Goal: Information Seeking & Learning: Learn about a topic

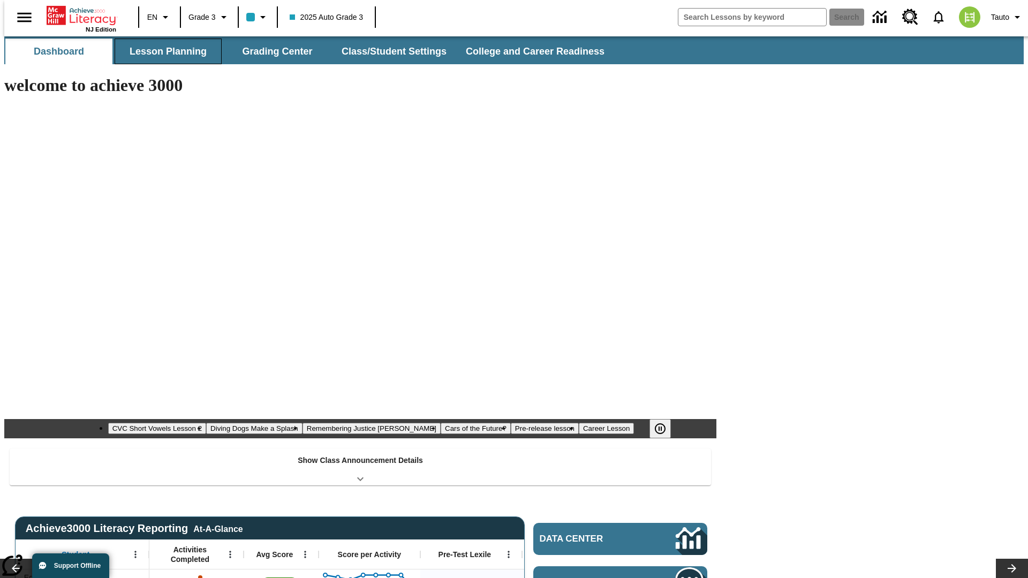
click at [164, 51] on button "Lesson Planning" at bounding box center [168, 52] width 107 height 26
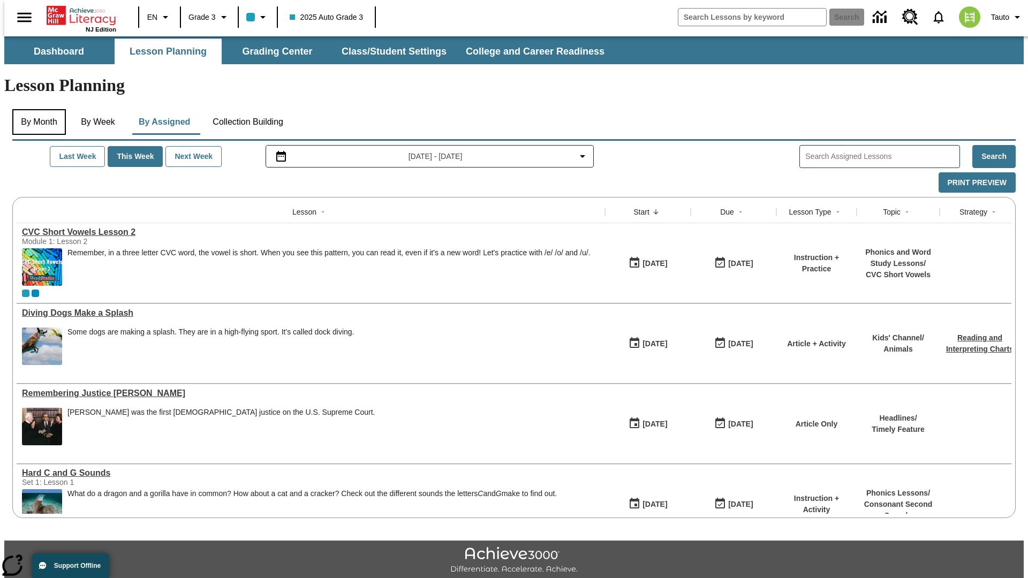
click at [36, 109] on button "By Month" at bounding box center [39, 122] width 54 height 26
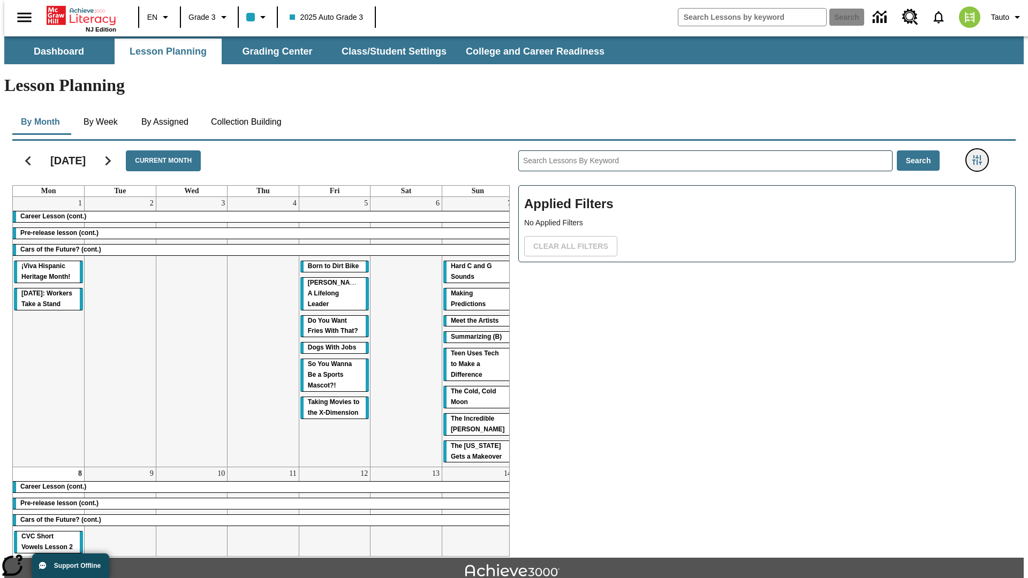
click at [981, 155] on icon "Filters Side menu" at bounding box center [978, 160] width 10 height 10
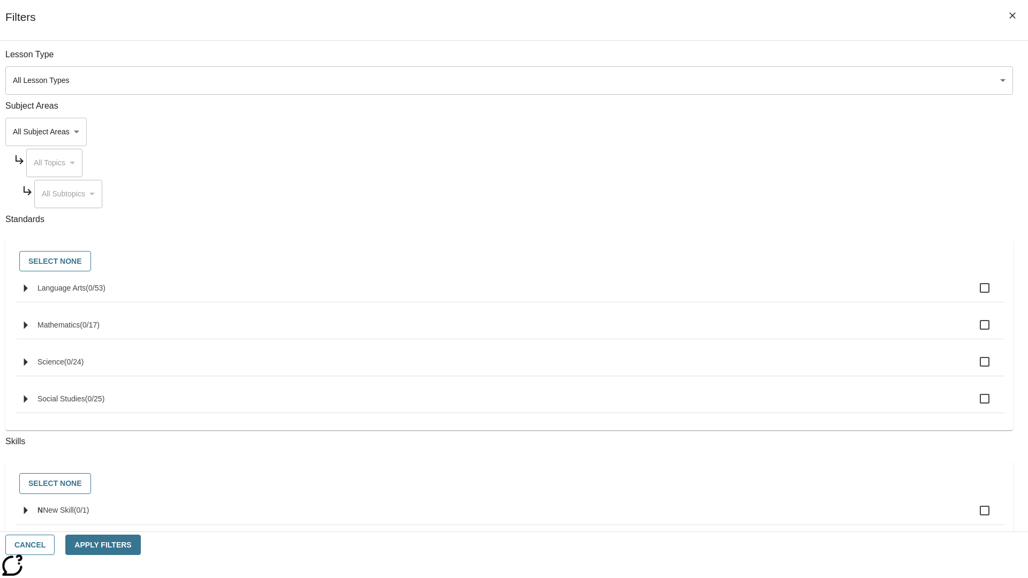
scroll to position [421, 0]
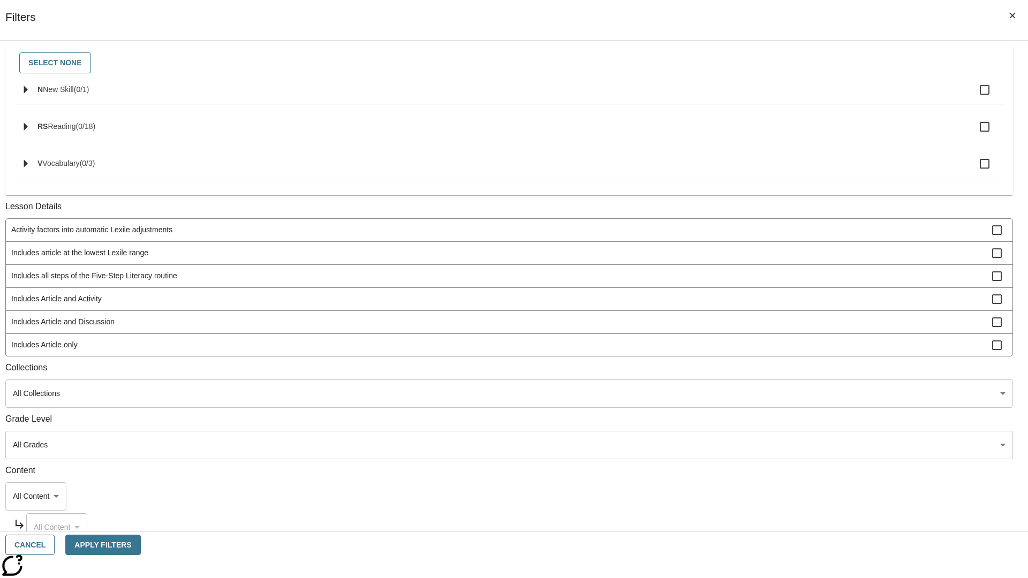
click at [764, 282] on span "Includes all steps of the Five-Step Literacy routine" at bounding box center [501, 275] width 981 height 11
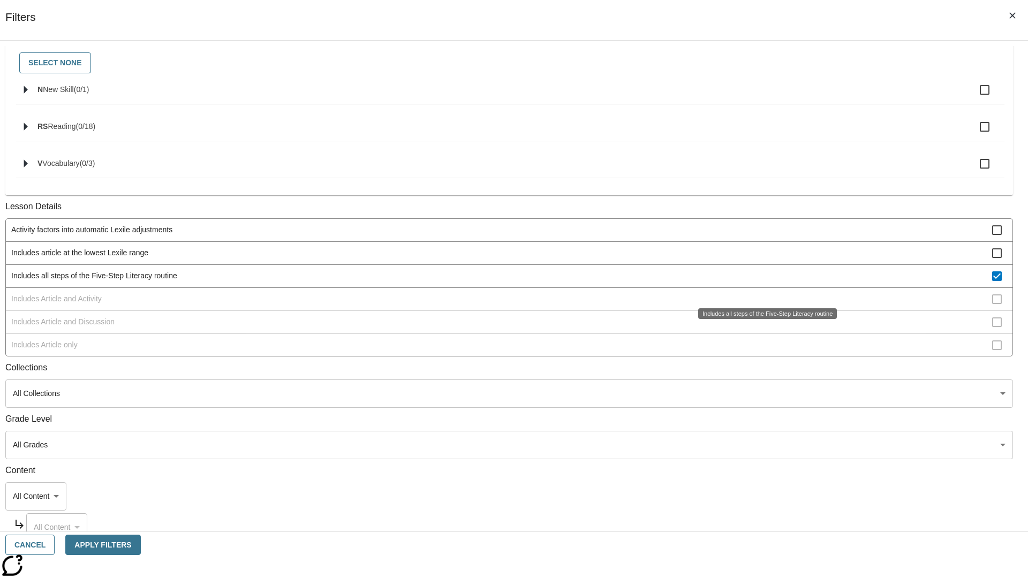
click at [764, 282] on span "Includes all steps of the Five-Step Literacy routine" at bounding box center [501, 275] width 981 height 11
checkbox input "false"
click at [764, 305] on span "Includes Article and Activity" at bounding box center [501, 298] width 981 height 11
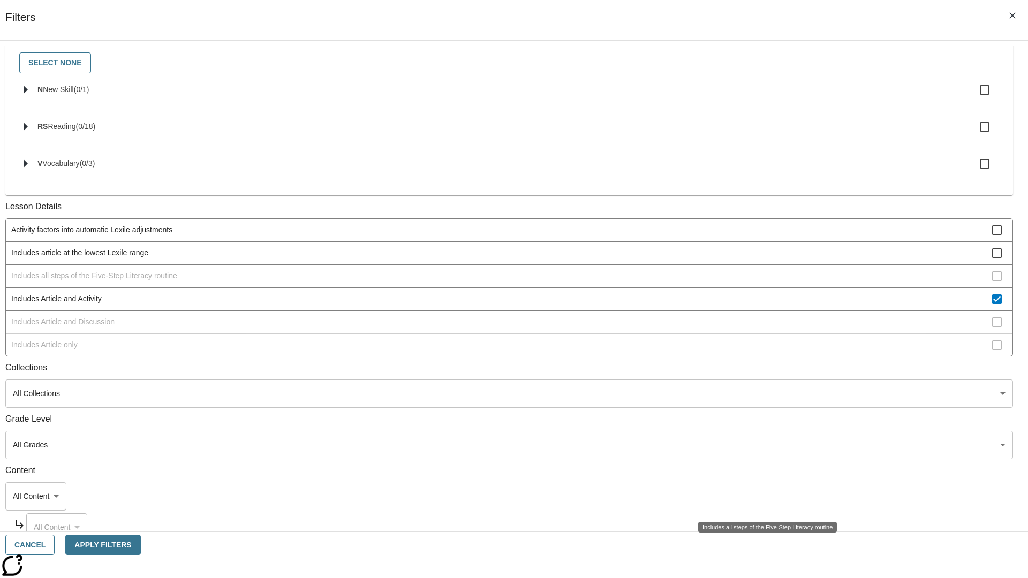
scroll to position [207, 0]
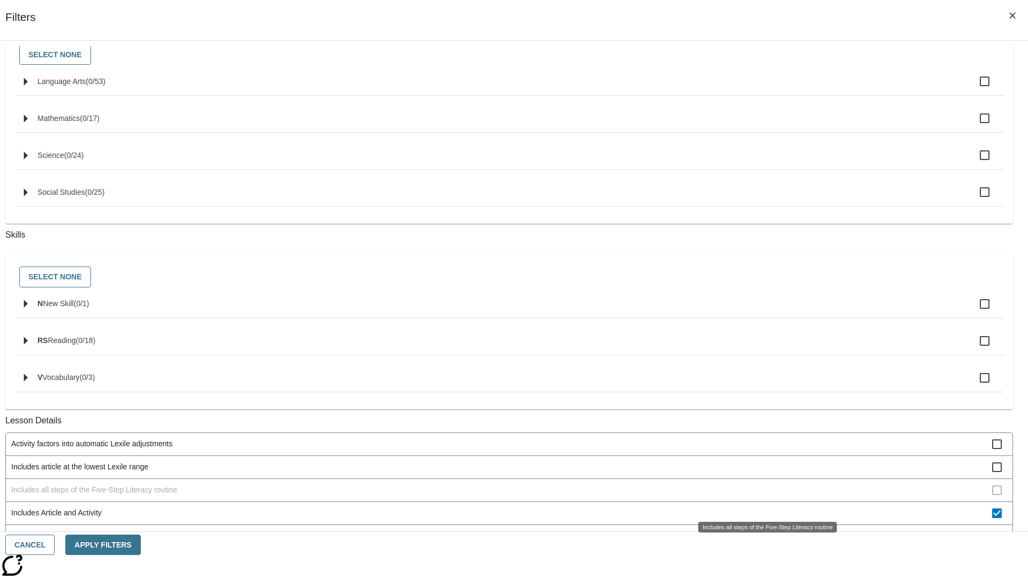
click at [764, 508] on span "Includes Article and Activity" at bounding box center [501, 513] width 981 height 11
checkbox input "false"
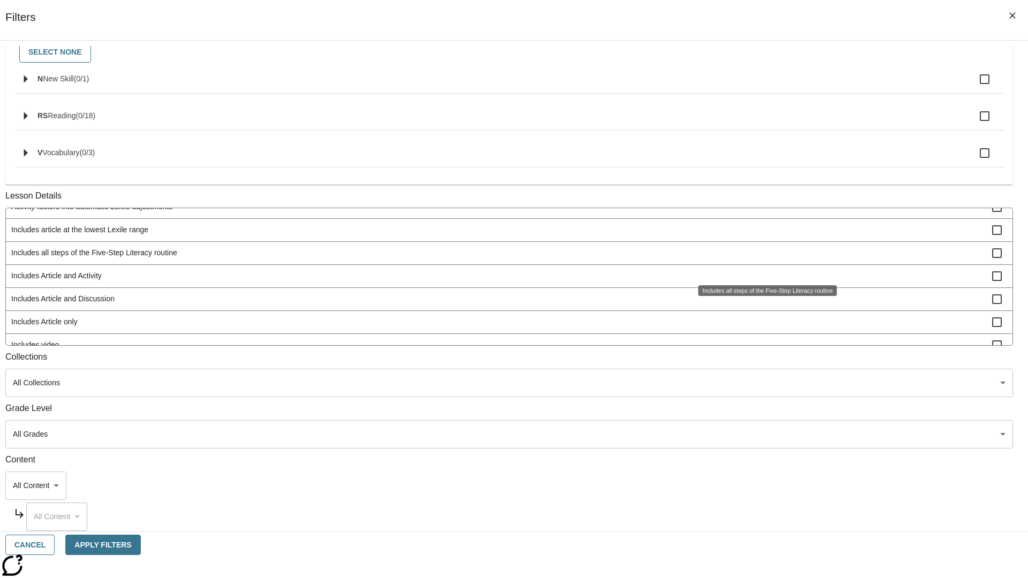
click at [764, 305] on span "Includes Article and Discussion" at bounding box center [501, 298] width 981 height 11
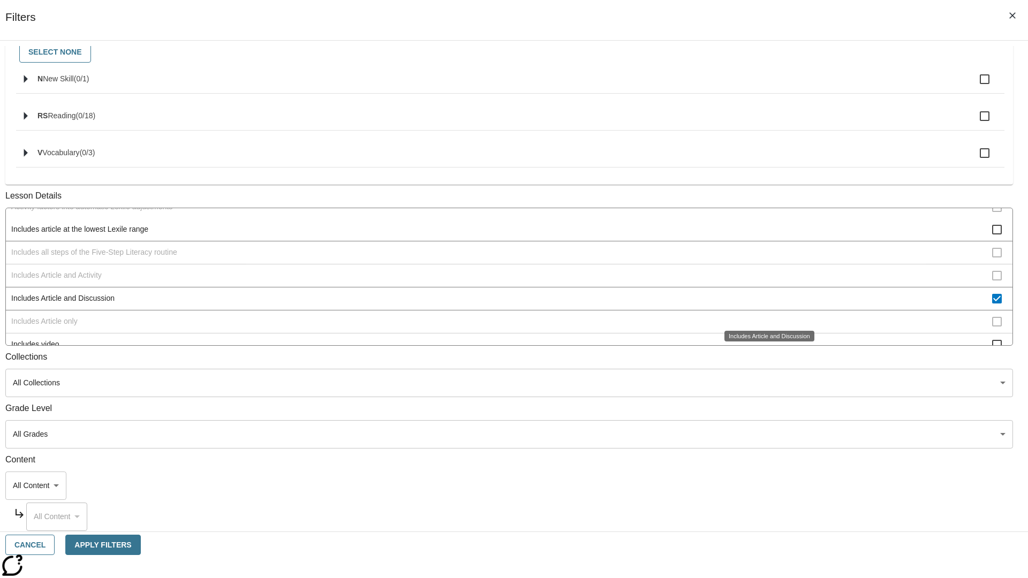
click at [764, 304] on span "Includes Article and Discussion" at bounding box center [501, 298] width 981 height 11
checkbox input "false"
click at [764, 328] on span "Includes Article only" at bounding box center [501, 322] width 981 height 11
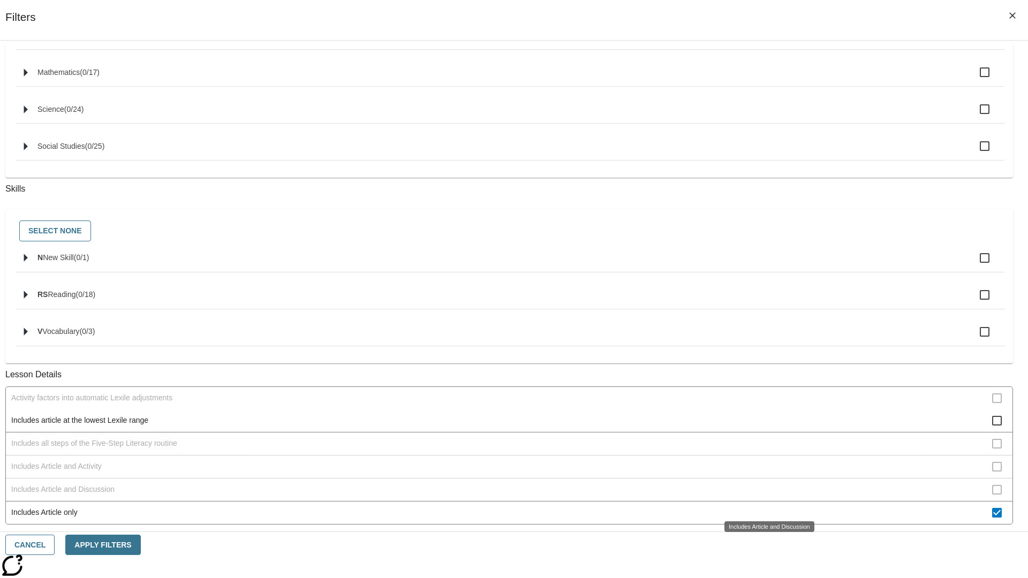
click at [764, 507] on span "Includes Article only" at bounding box center [501, 512] width 981 height 11
checkbox input "false"
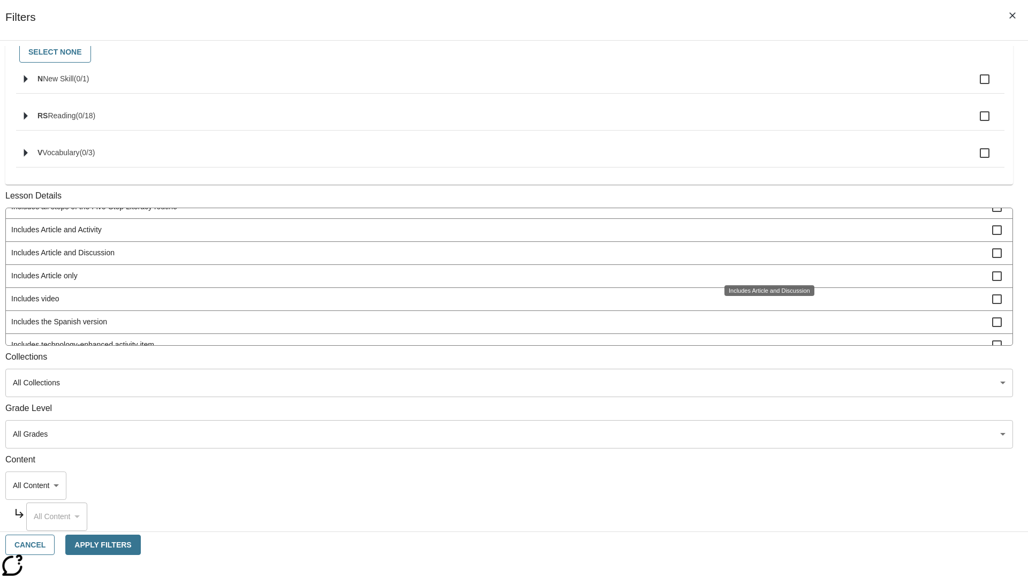
click at [764, 351] on span "Includes technology-enhanced activity item" at bounding box center [501, 345] width 981 height 11
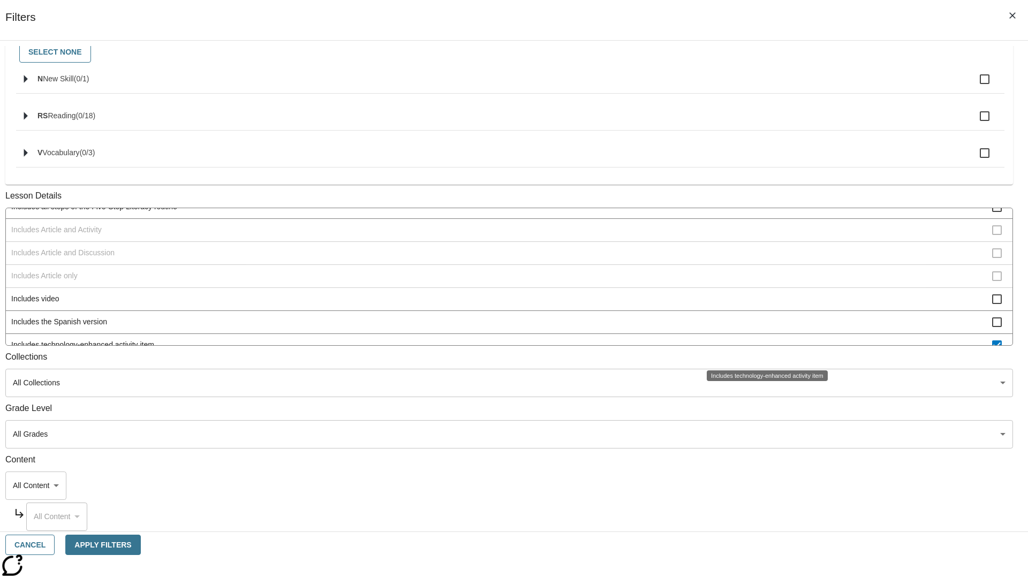
scroll to position [65, 0]
click at [764, 344] on span "Includes technology-enhanced activity item" at bounding box center [501, 338] width 981 height 11
checkbox input "false"
click at [764, 356] on span "Includes Instruction and Activity" at bounding box center [501, 361] width 981 height 11
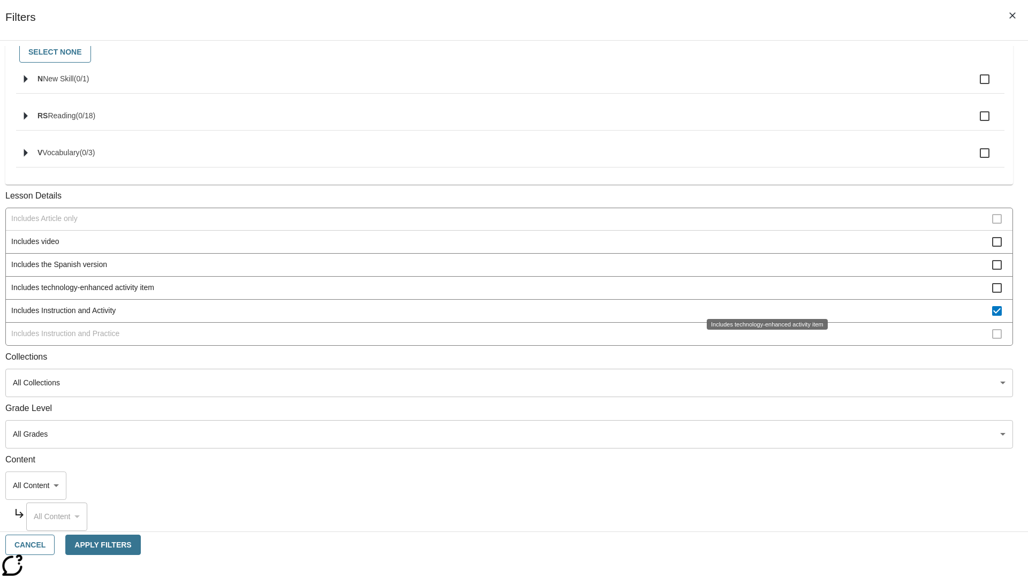
click at [764, 317] on span "Includes Instruction and Activity" at bounding box center [501, 310] width 981 height 11
checkbox input "false"
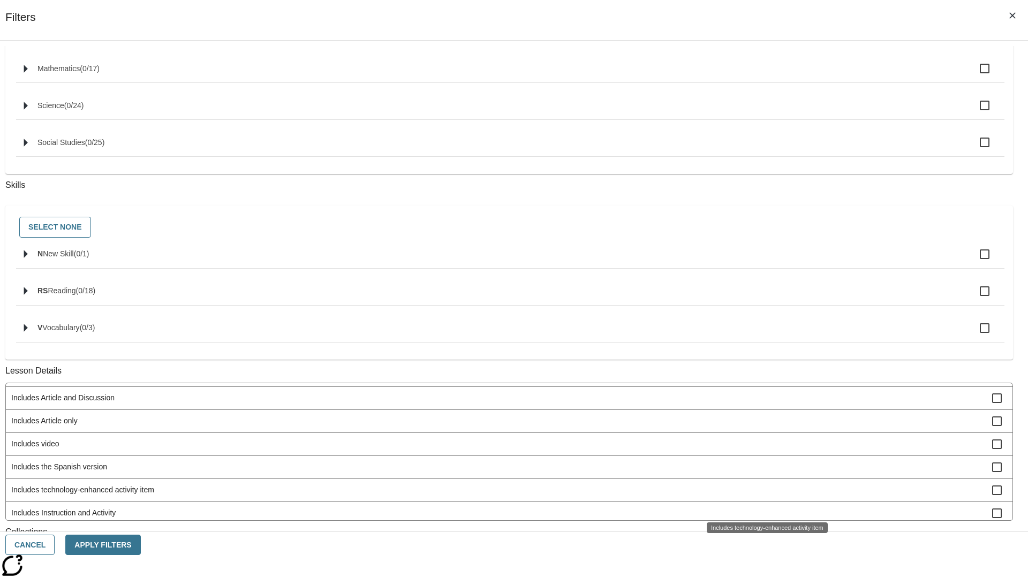
scroll to position [111, 0]
click at [764, 519] on span "Includes Instruction and Practice" at bounding box center [501, 513] width 981 height 11
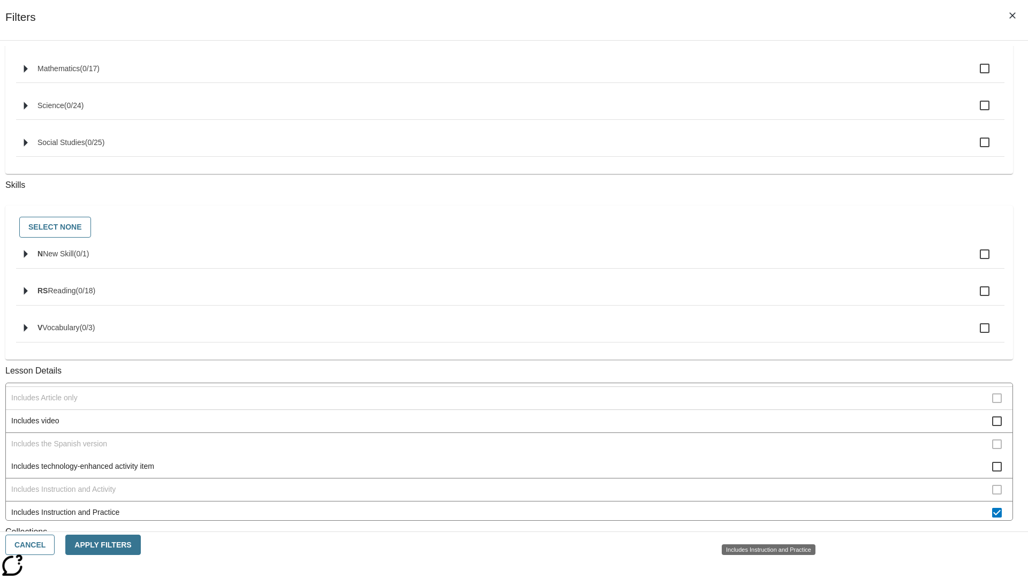
click at [764, 518] on span "Includes Instruction and Practice" at bounding box center [501, 512] width 981 height 11
checkbox input "false"
click at [764, 289] on span "Activity factors into automatic Lexile adjustments" at bounding box center [501, 282] width 981 height 11
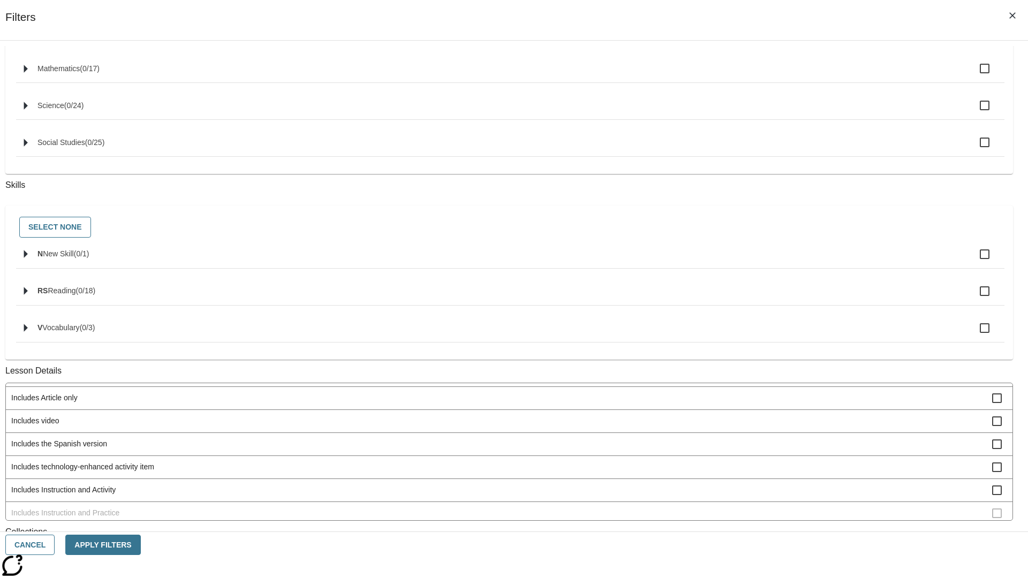
scroll to position [0, 0]
click at [764, 400] on span "Activity factors into automatic Lexile adjustments" at bounding box center [501, 394] width 981 height 11
checkbox input "false"
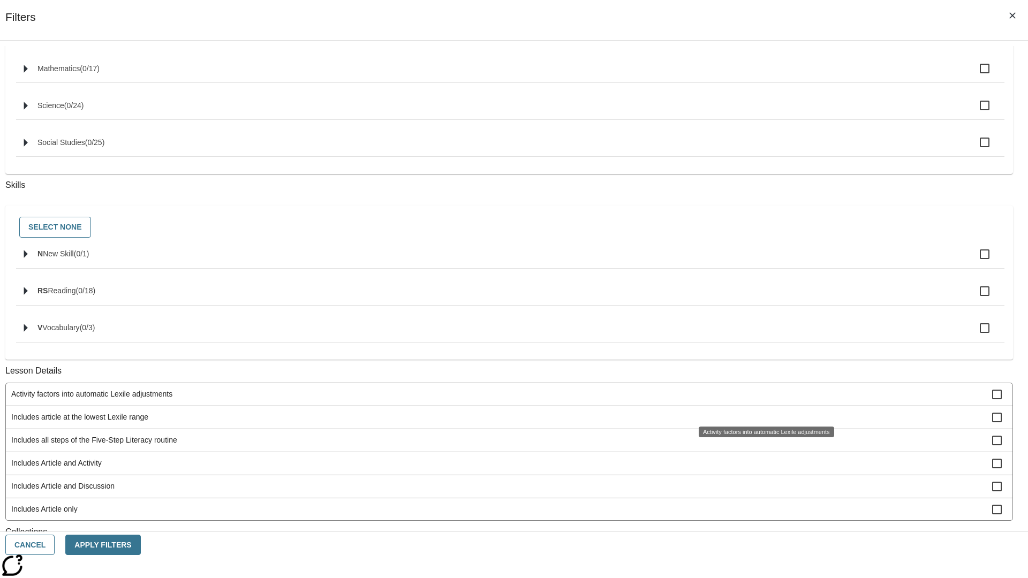
click at [764, 423] on span "Includes article at the lowest Lexile range" at bounding box center [501, 417] width 981 height 11
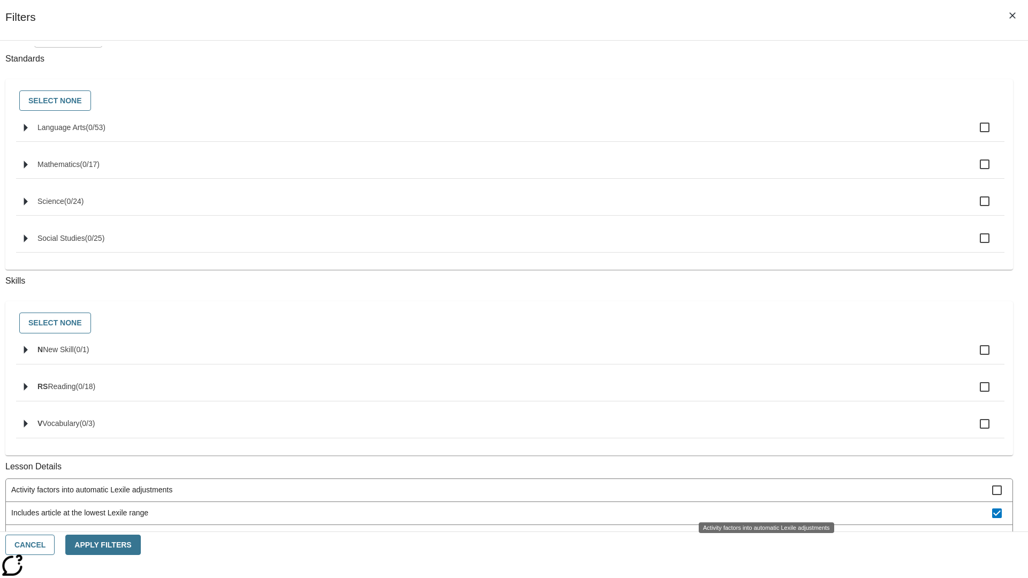
click at [764, 508] on span "Includes article at the lowest Lexile range" at bounding box center [501, 513] width 981 height 11
checkbox input "false"
